Goal: Information Seeking & Learning: Check status

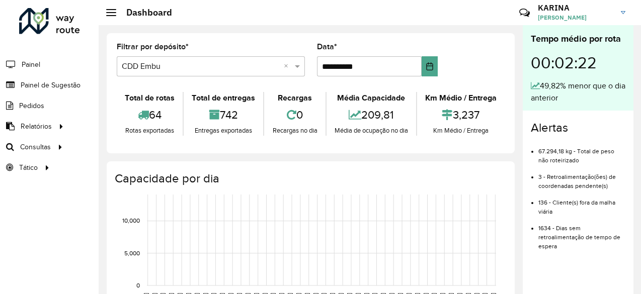
click at [245, 70] on input "text" at bounding box center [201, 67] width 158 height 12
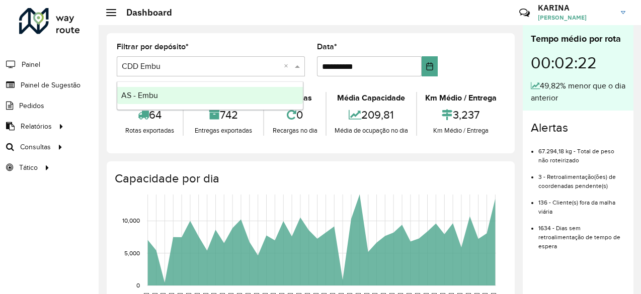
click at [241, 67] on input "text" at bounding box center [201, 67] width 158 height 12
click at [244, 68] on input "text" at bounding box center [201, 67] width 158 height 12
click at [275, 57] on div "Selecione um depósito × CDD Embu ×" at bounding box center [211, 66] width 188 height 20
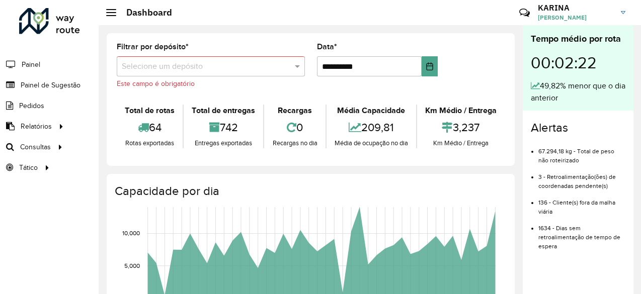
click at [598, 11] on h3 "KARINA" at bounding box center [576, 8] width 76 height 10
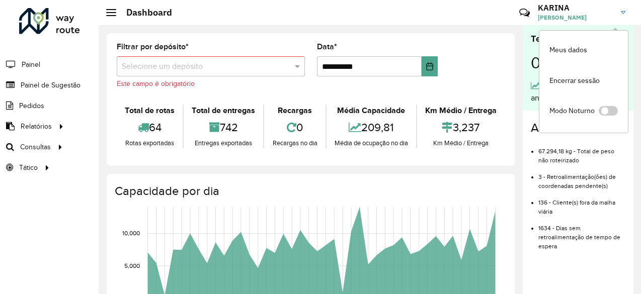
click at [467, 37] on div "**********" at bounding box center [311, 99] width 408 height 133
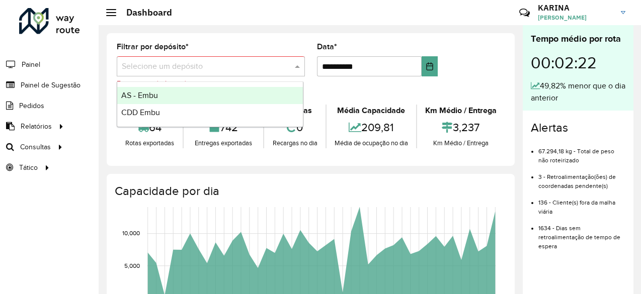
click at [142, 63] on input "text" at bounding box center [201, 67] width 158 height 12
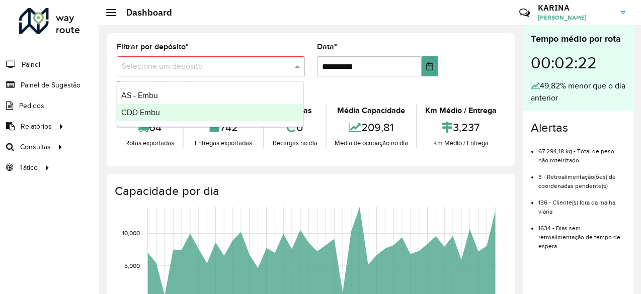
click at [149, 115] on span "CDD Embu" at bounding box center [140, 112] width 39 height 9
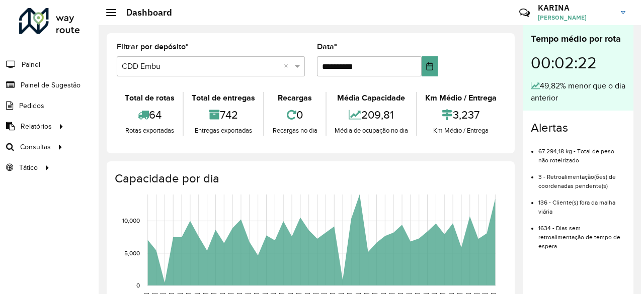
click at [49, 127] on span "Relatórios" at bounding box center [36, 126] width 31 height 11
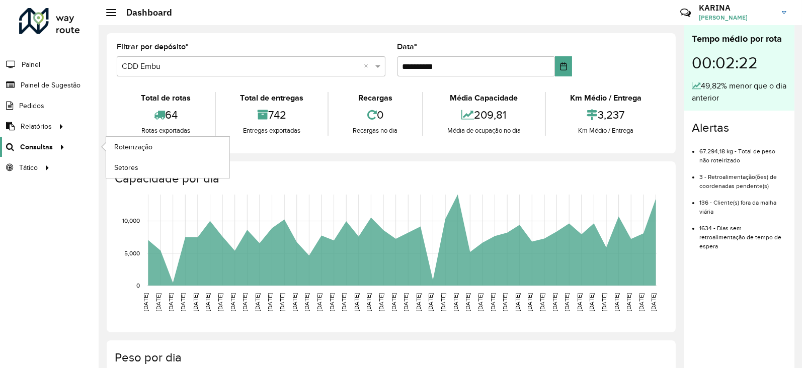
drag, startPoint x: 623, startPoint y: 1, endPoint x: 51, endPoint y: 151, distance: 591.7
click at [51, 151] on link "Consultas" at bounding box center [34, 147] width 68 height 20
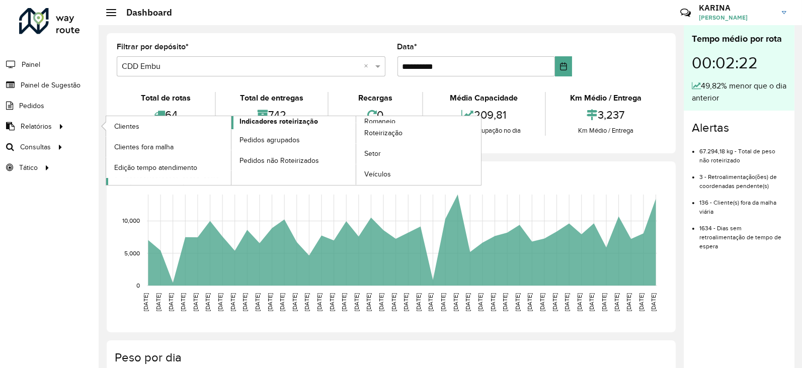
click at [261, 124] on span "Indicadores roteirização" at bounding box center [279, 121] width 79 height 11
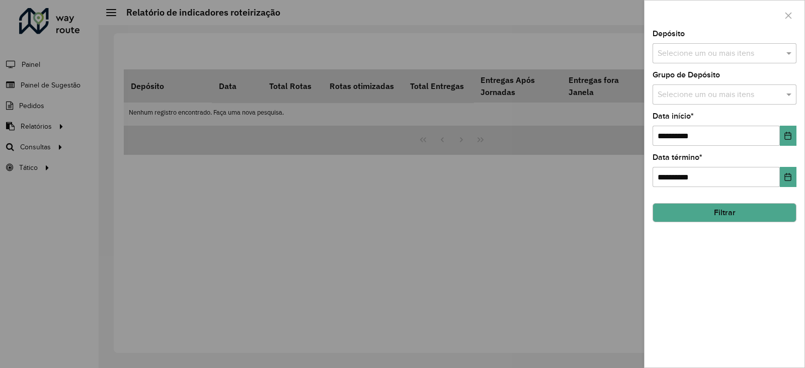
click at [56, 121] on div at bounding box center [402, 184] width 805 height 368
